Goal: Task Accomplishment & Management: Use online tool/utility

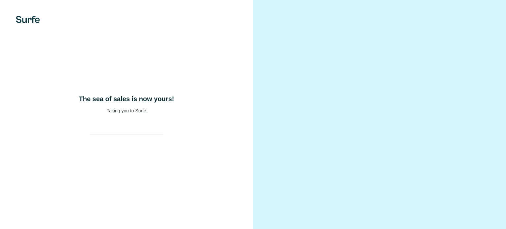
click at [171, 111] on div "The sea of sales is now yours! Taking you to Surfe" at bounding box center [126, 114] width 253 height 229
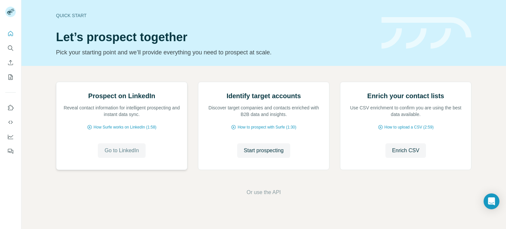
click at [123, 154] on span "Go to LinkedIn" at bounding box center [121, 150] width 34 height 8
